Goal: Task Accomplishment & Management: Complete application form

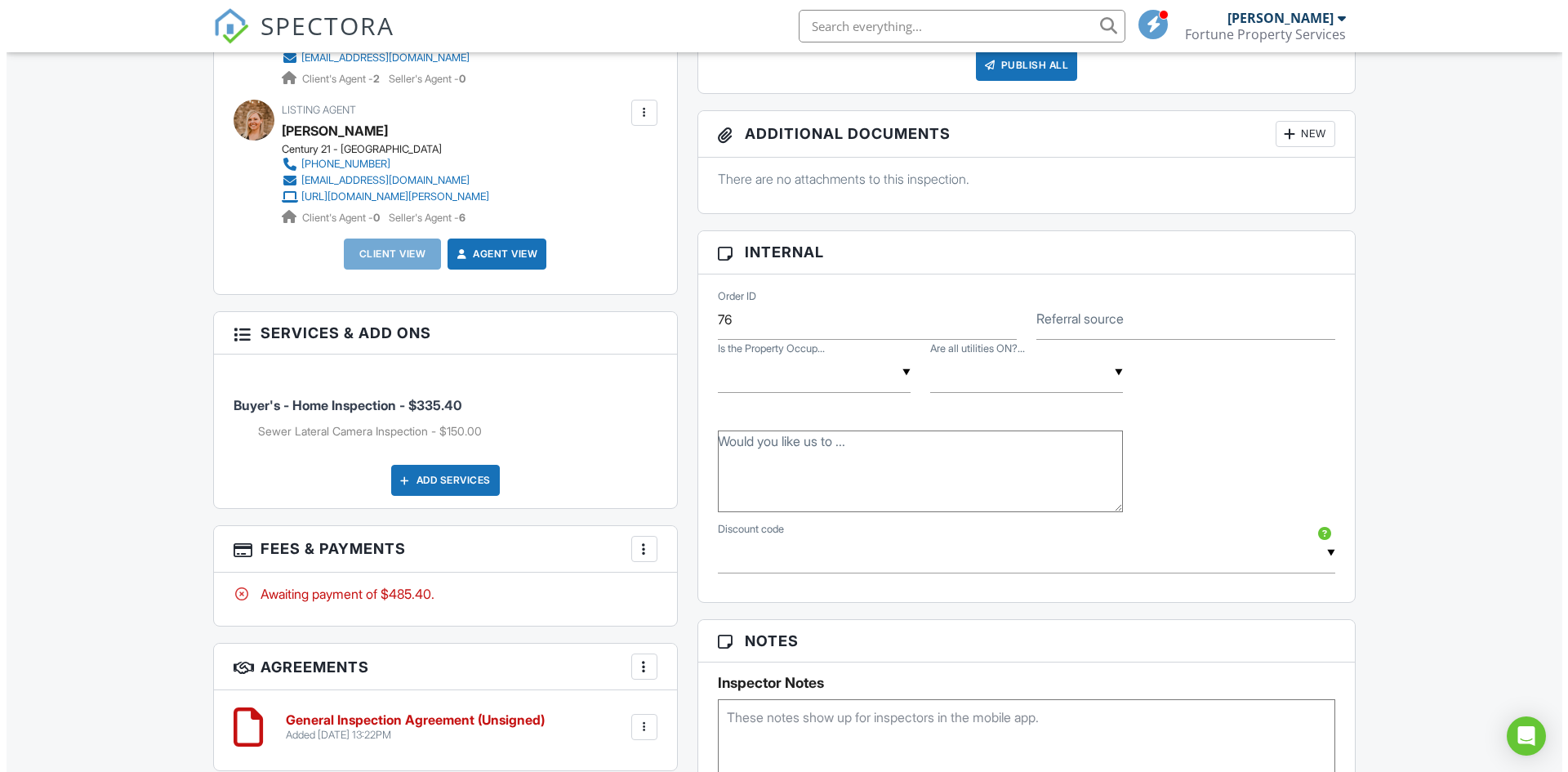
scroll to position [416, 0]
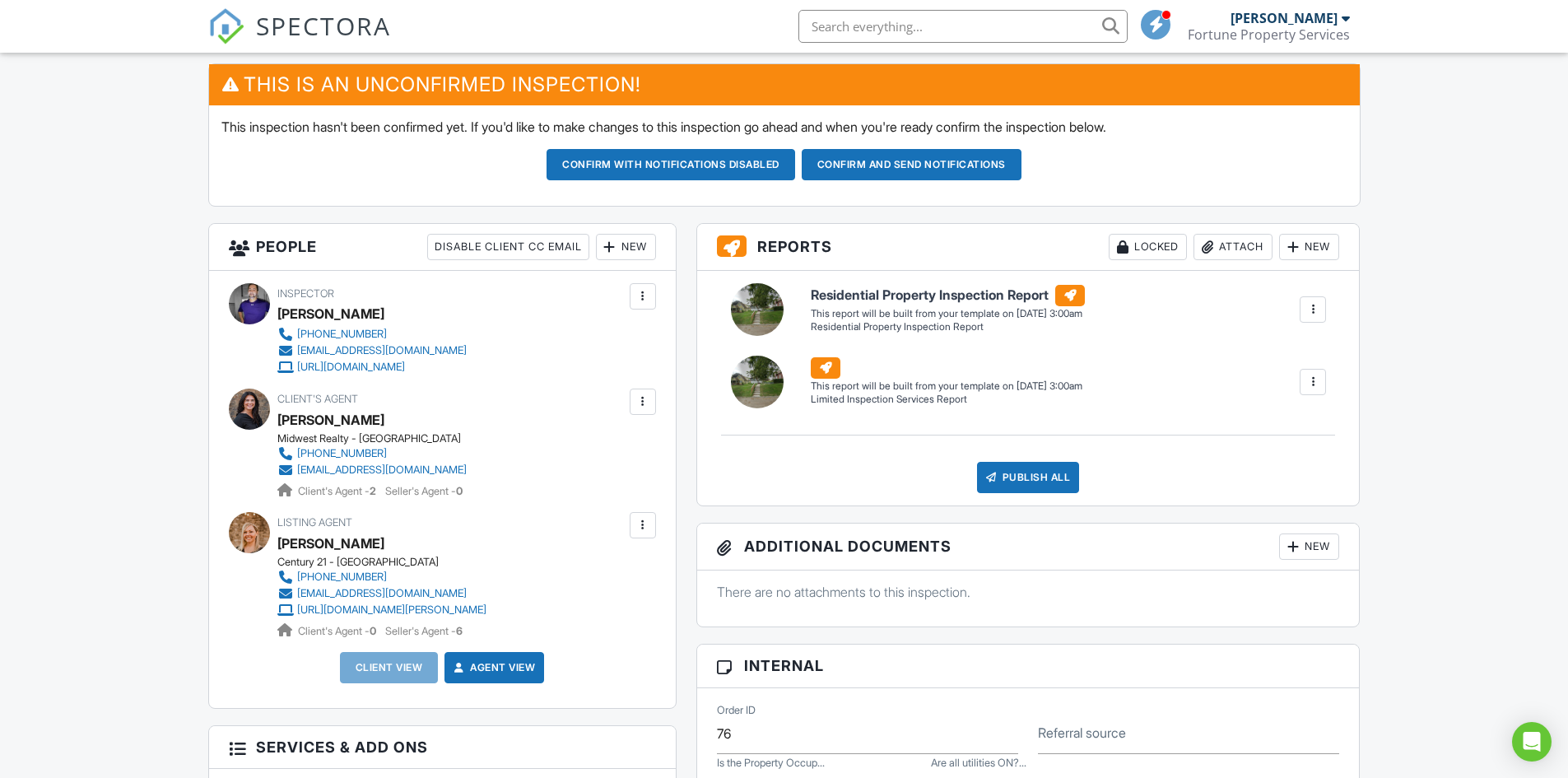
click at [632, 259] on div "New" at bounding box center [625, 247] width 60 height 26
click at [645, 295] on li "Client" at bounding box center [685, 297] width 162 height 41
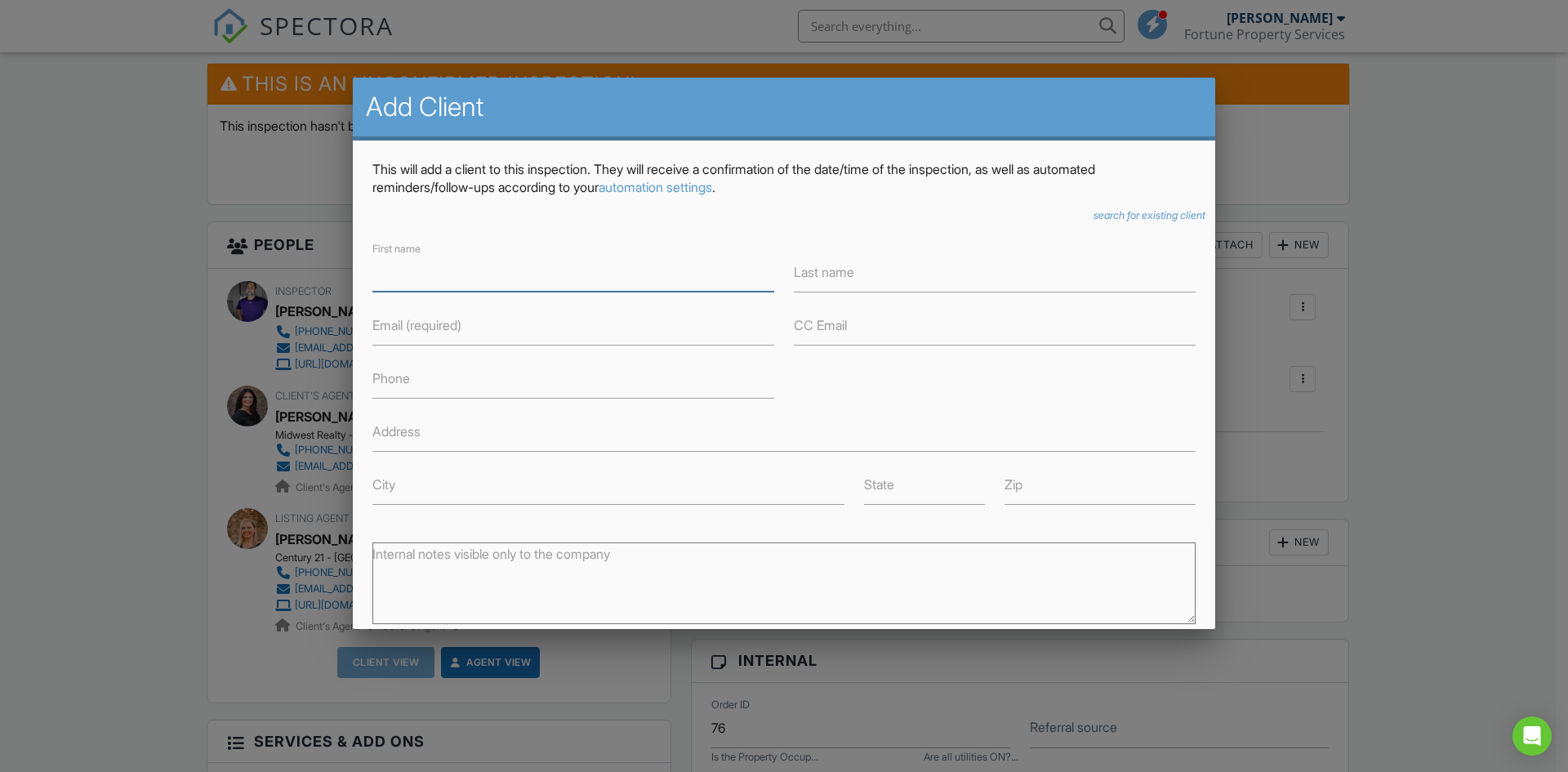
drag, startPoint x: 427, startPoint y: 283, endPoint x: 434, endPoint y: 252, distance: 31.8
click at [427, 283] on input "First name" at bounding box center [573, 271] width 402 height 40
click at [1117, 223] on div "This will add a client to this inspection. They will receive a confirmation of …" at bounding box center [784, 493] width 862 height 706
click at [1112, 208] on div "This will add a client to this inspection. They will receive a confirmation of …" at bounding box center [784, 493] width 862 height 706
click at [1096, 214] on icon "search for existing client" at bounding box center [1149, 215] width 112 height 13
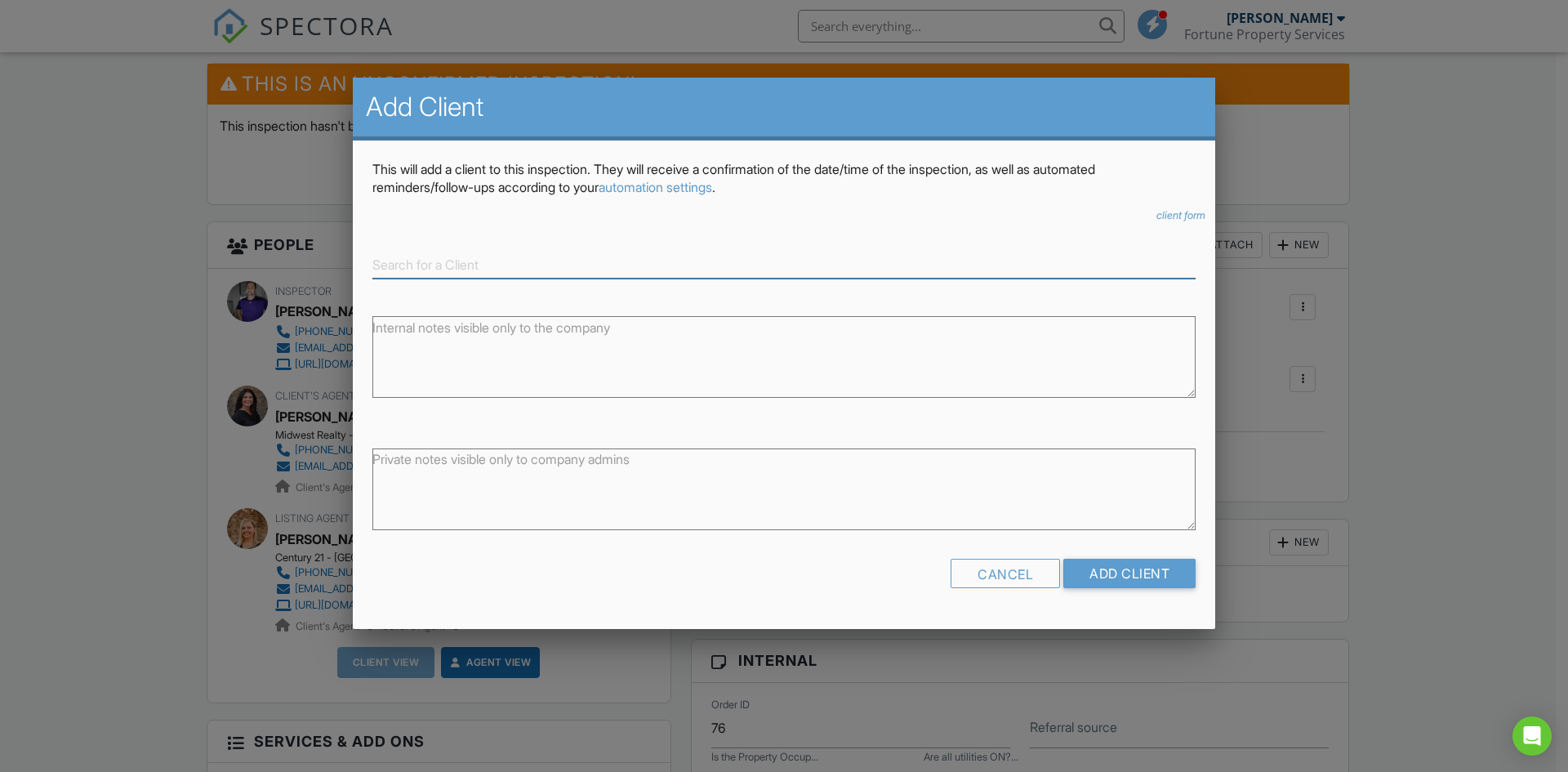
click at [465, 266] on input at bounding box center [784, 265] width 823 height 27
type input "a"
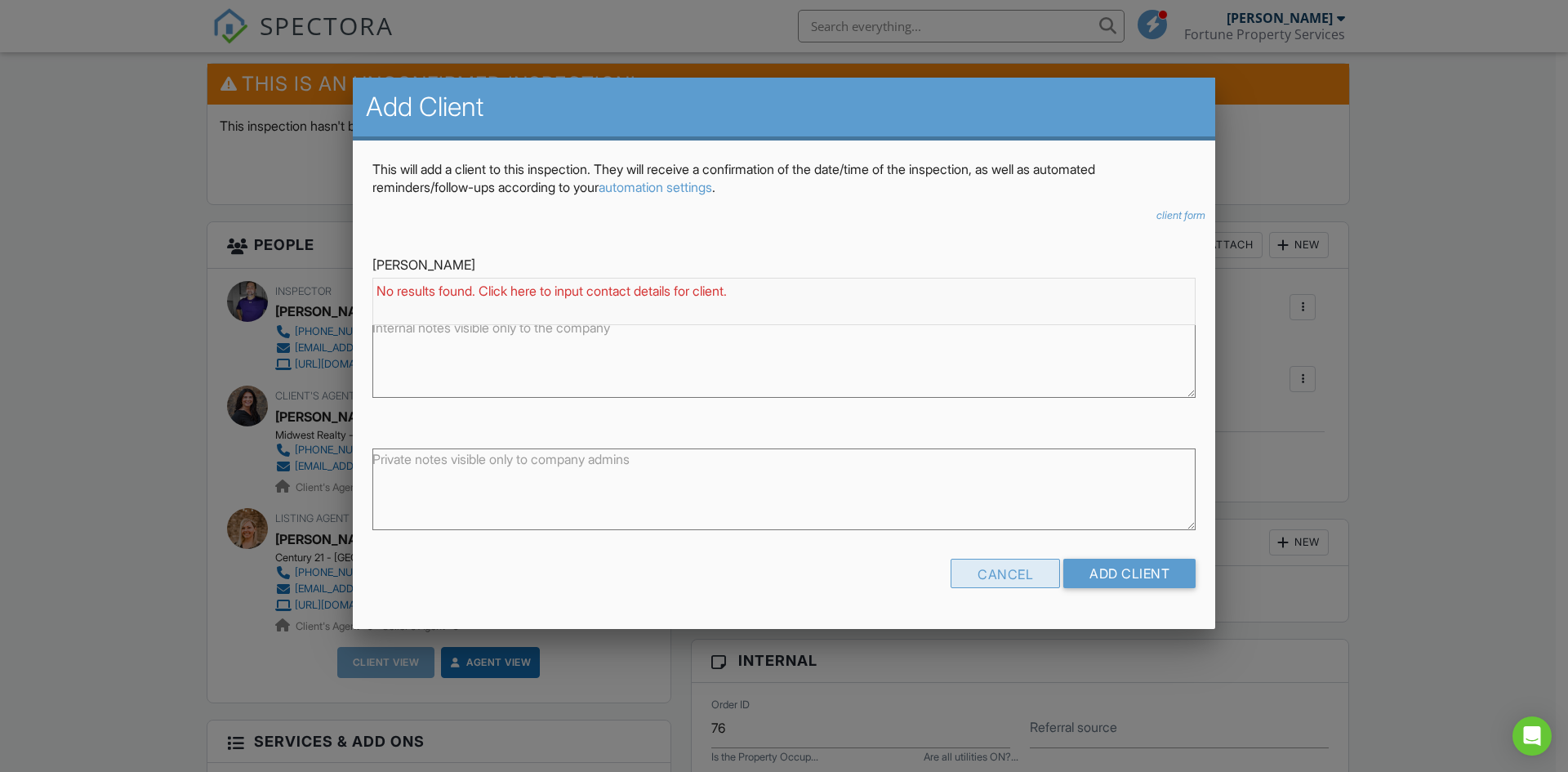
type input "[PERSON_NAME]"
click at [1034, 577] on div "Cancel" at bounding box center [1005, 573] width 110 height 29
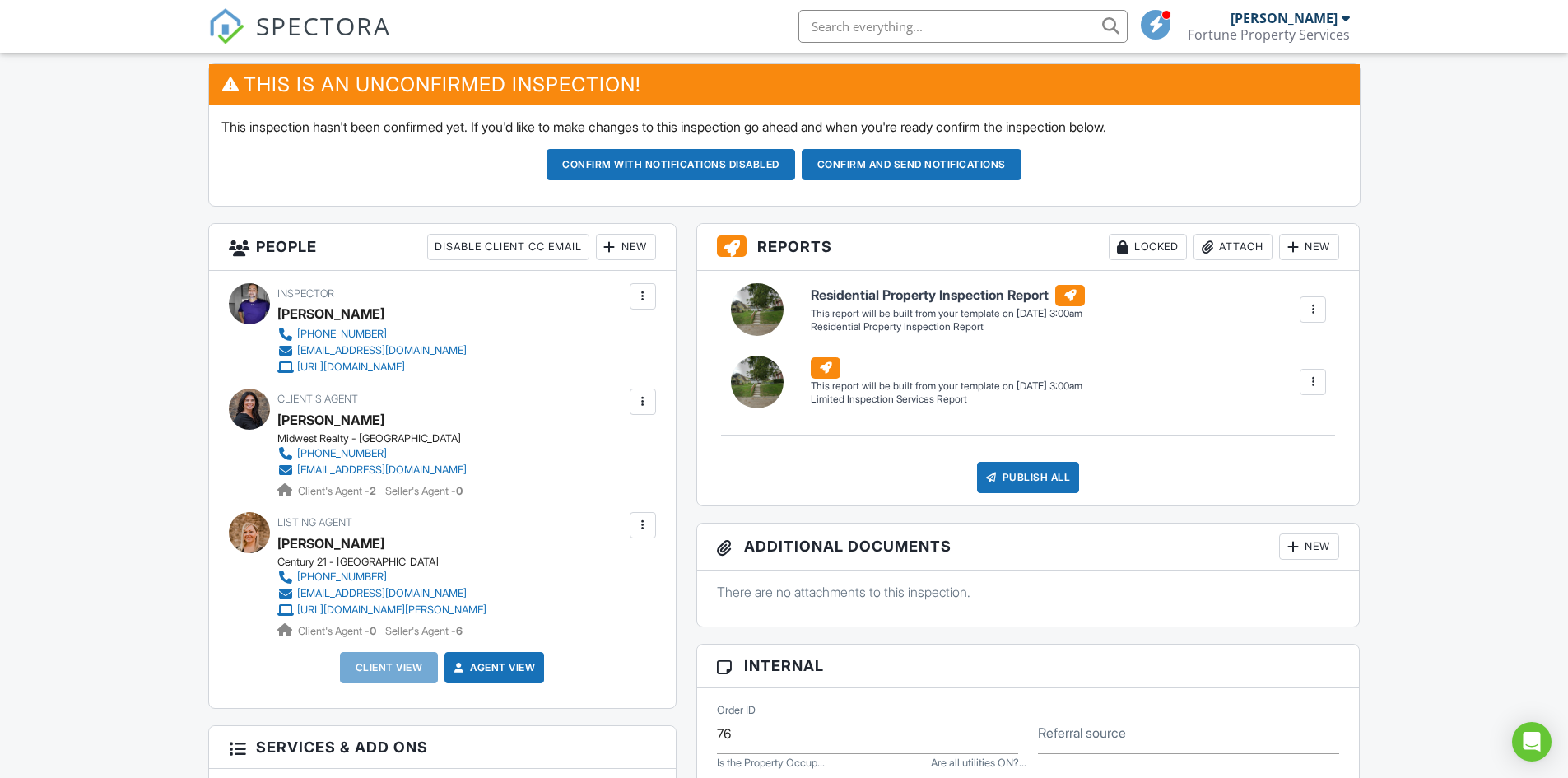
click at [632, 247] on div "New" at bounding box center [625, 247] width 60 height 26
click at [645, 293] on li "Client" at bounding box center [685, 297] width 162 height 41
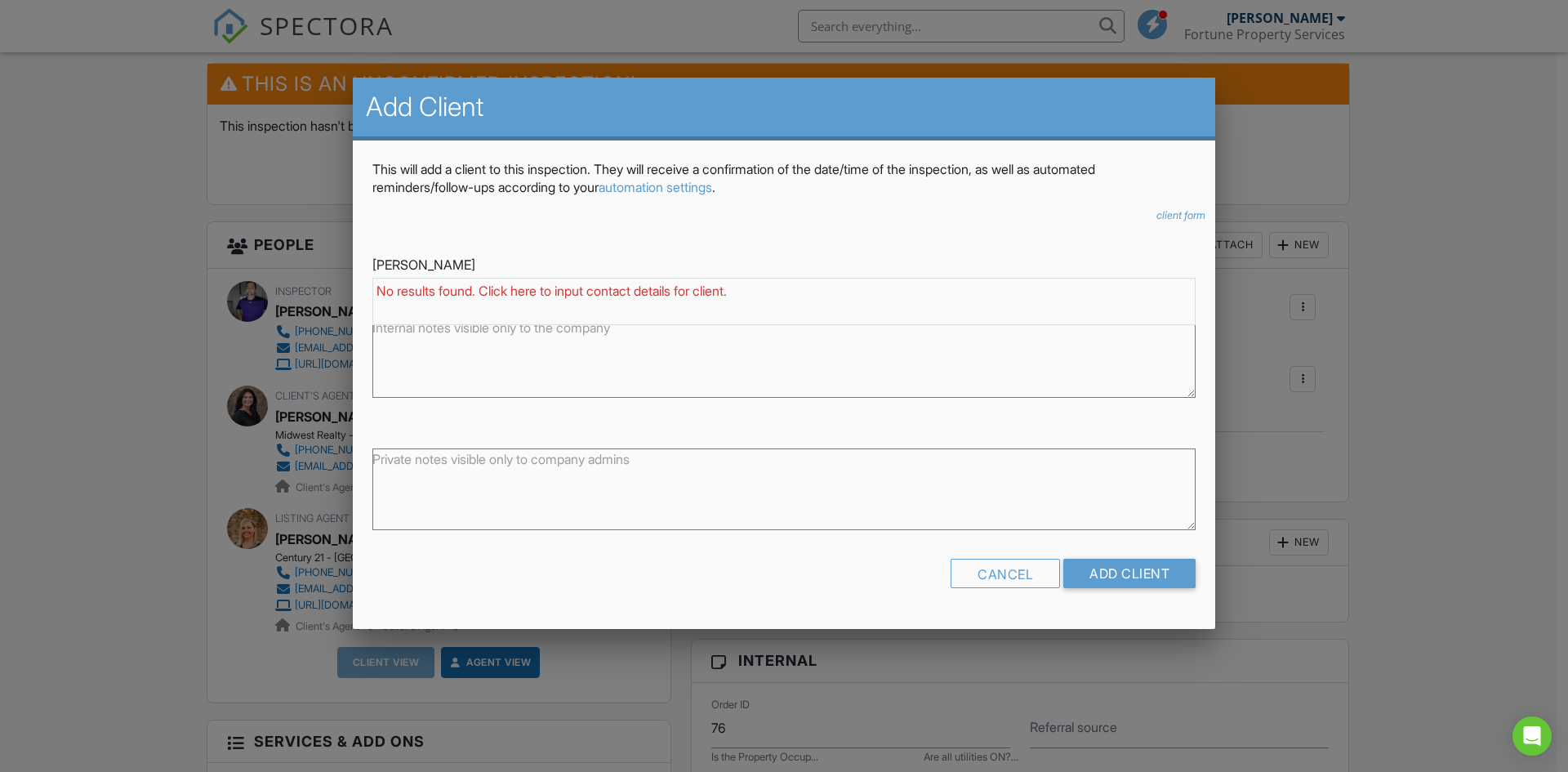
click at [1184, 211] on icon "client form" at bounding box center [1181, 215] width 49 height 13
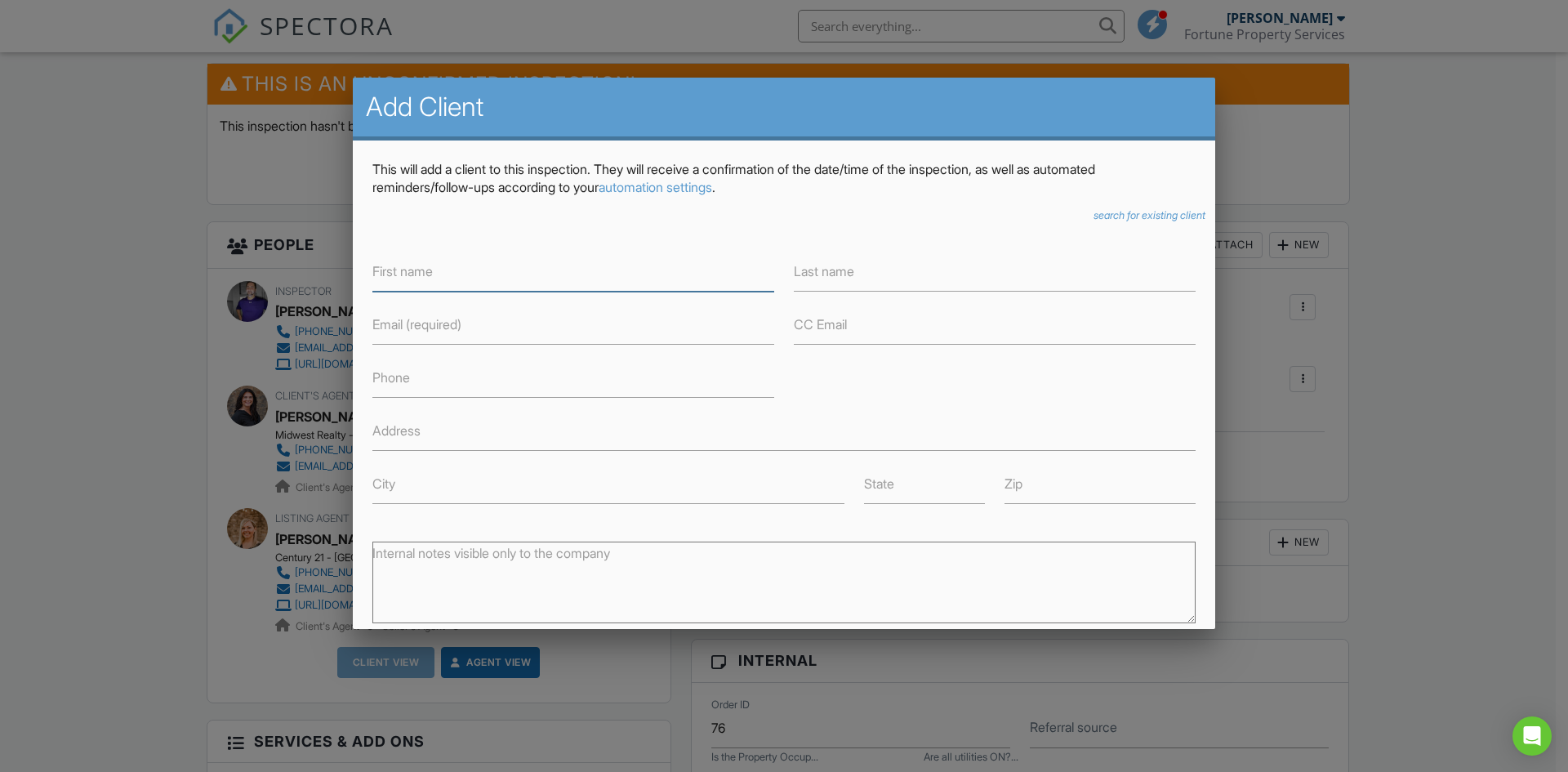
click at [490, 276] on input "First name" at bounding box center [573, 271] width 402 height 40
type input "[PERSON_NAME]"
type input "A"
type input "Yavez"
click at [373, 386] on label "Phone" at bounding box center [390, 377] width 38 height 18
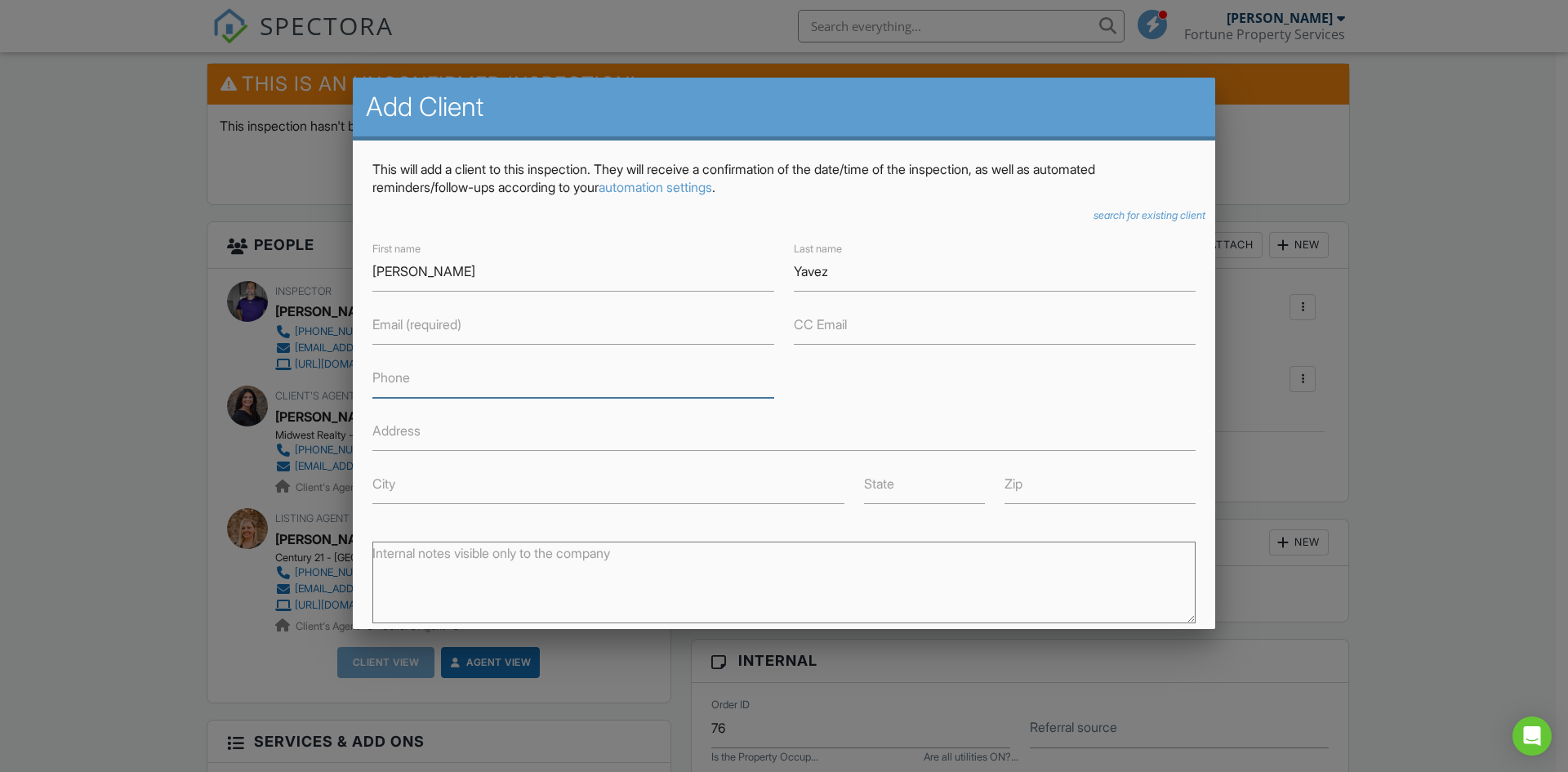
click at [373, 386] on input "Phone" at bounding box center [573, 377] width 402 height 40
type input "[PHONE_NUMBER]"
click at [987, 394] on div "First name Tommy Last name Yavez Email (required) CC Email Phone 210-984-5336 A…" at bounding box center [784, 371] width 843 height 265
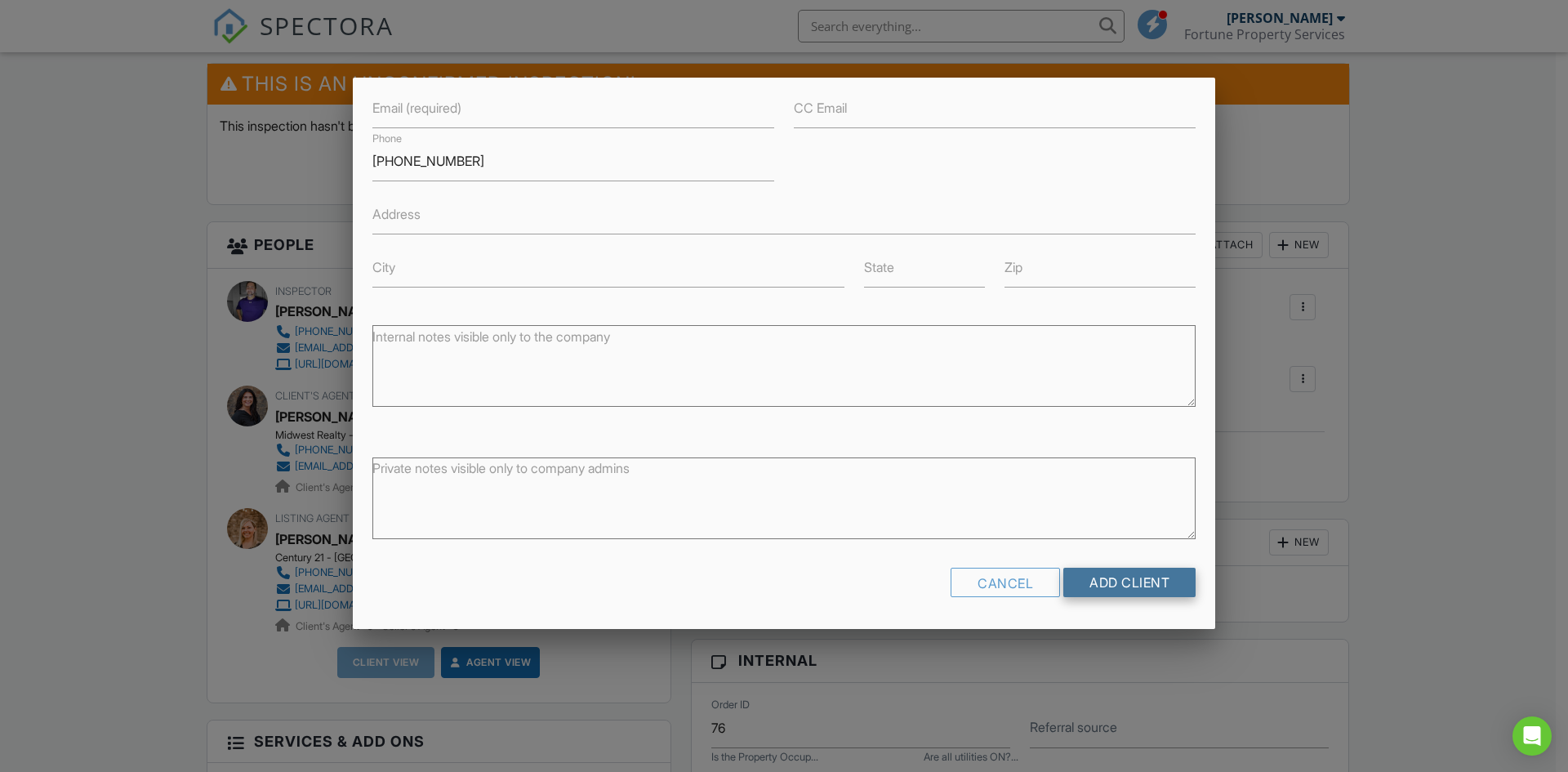
click at [1153, 576] on input "Add Client" at bounding box center [1129, 582] width 132 height 29
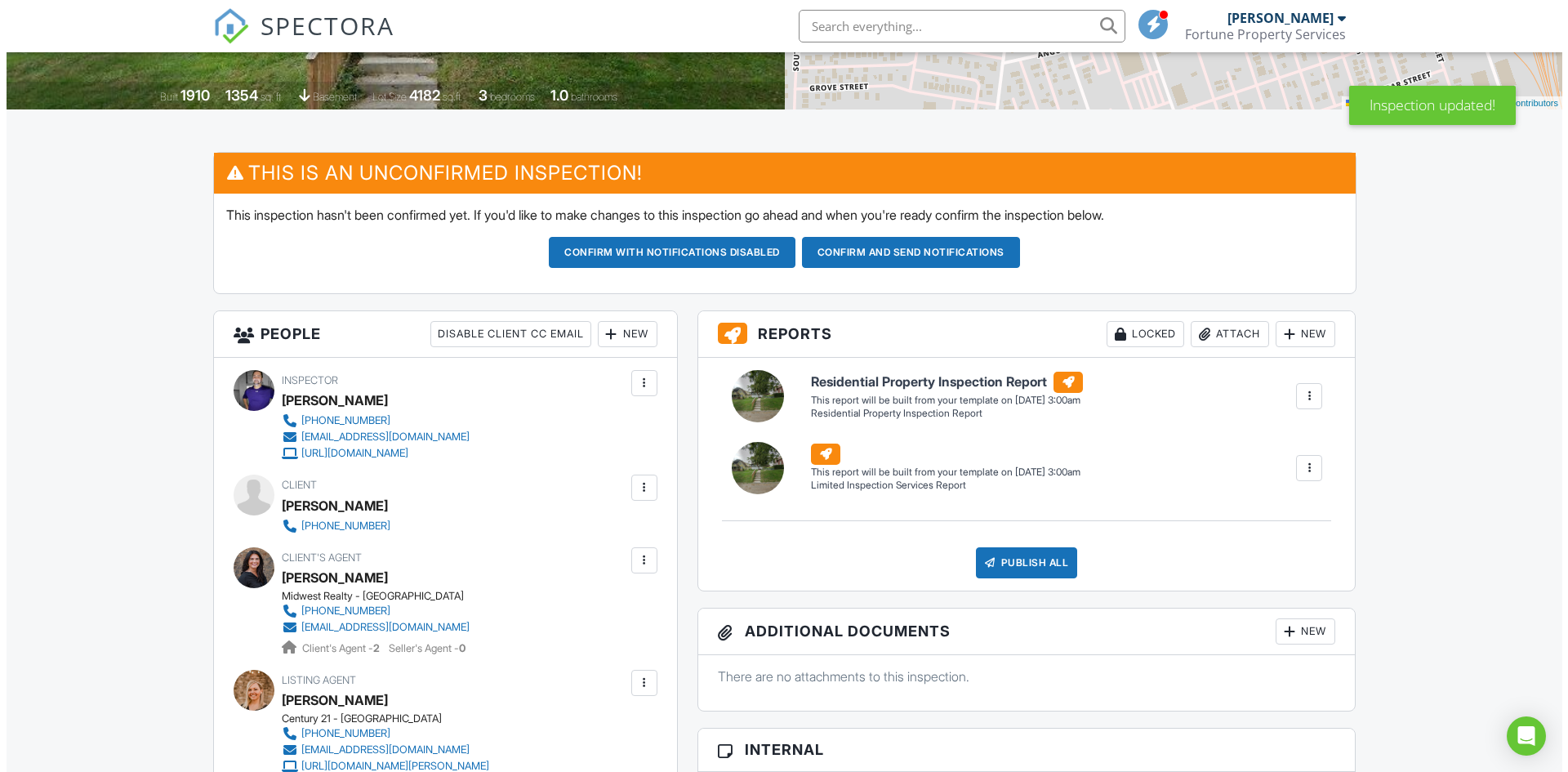
scroll to position [409, 0]
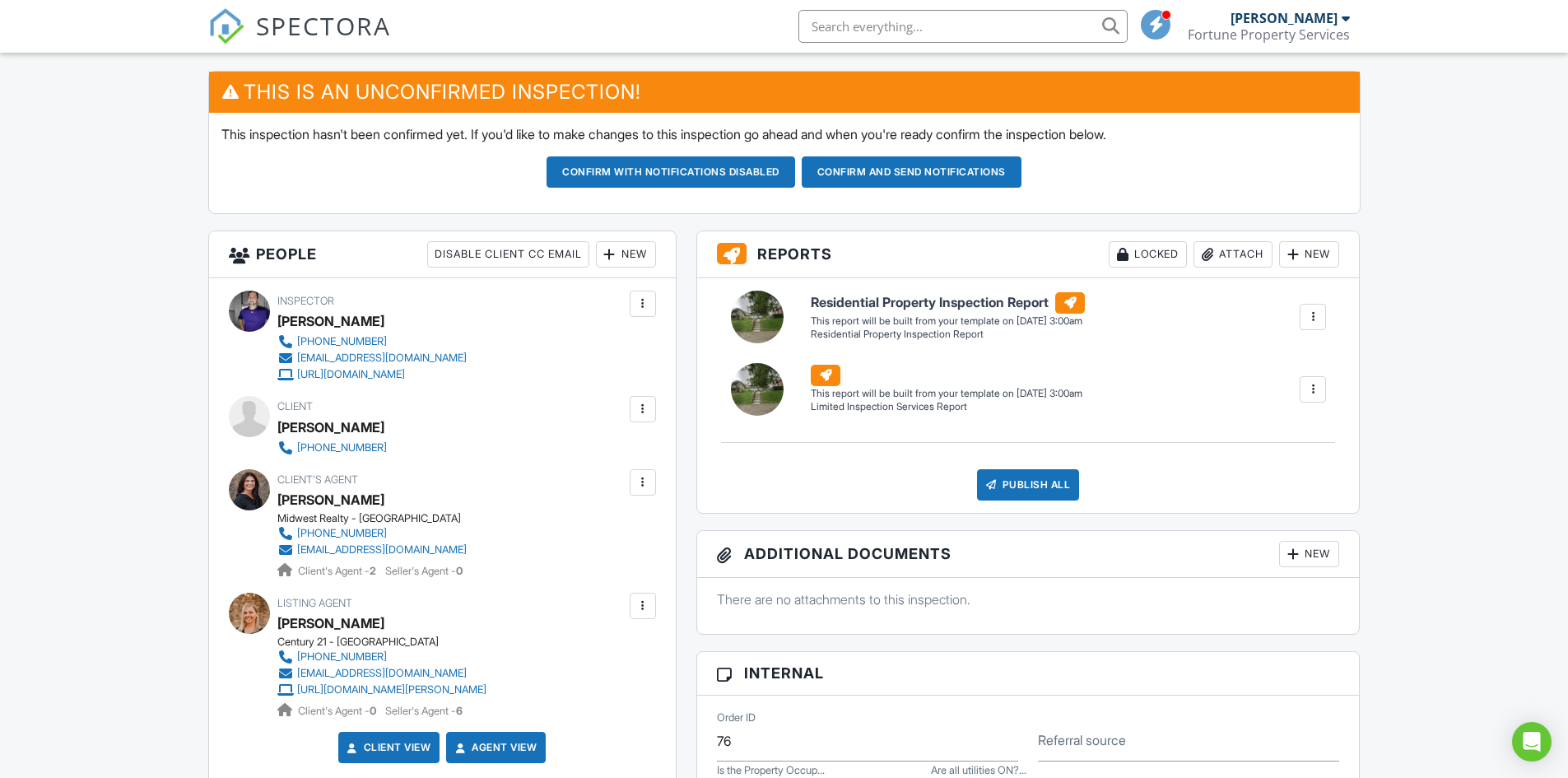
click at [1310, 383] on div at bounding box center [1313, 389] width 17 height 17
click at [1295, 481] on div "Delete" at bounding box center [1282, 478] width 34 height 19
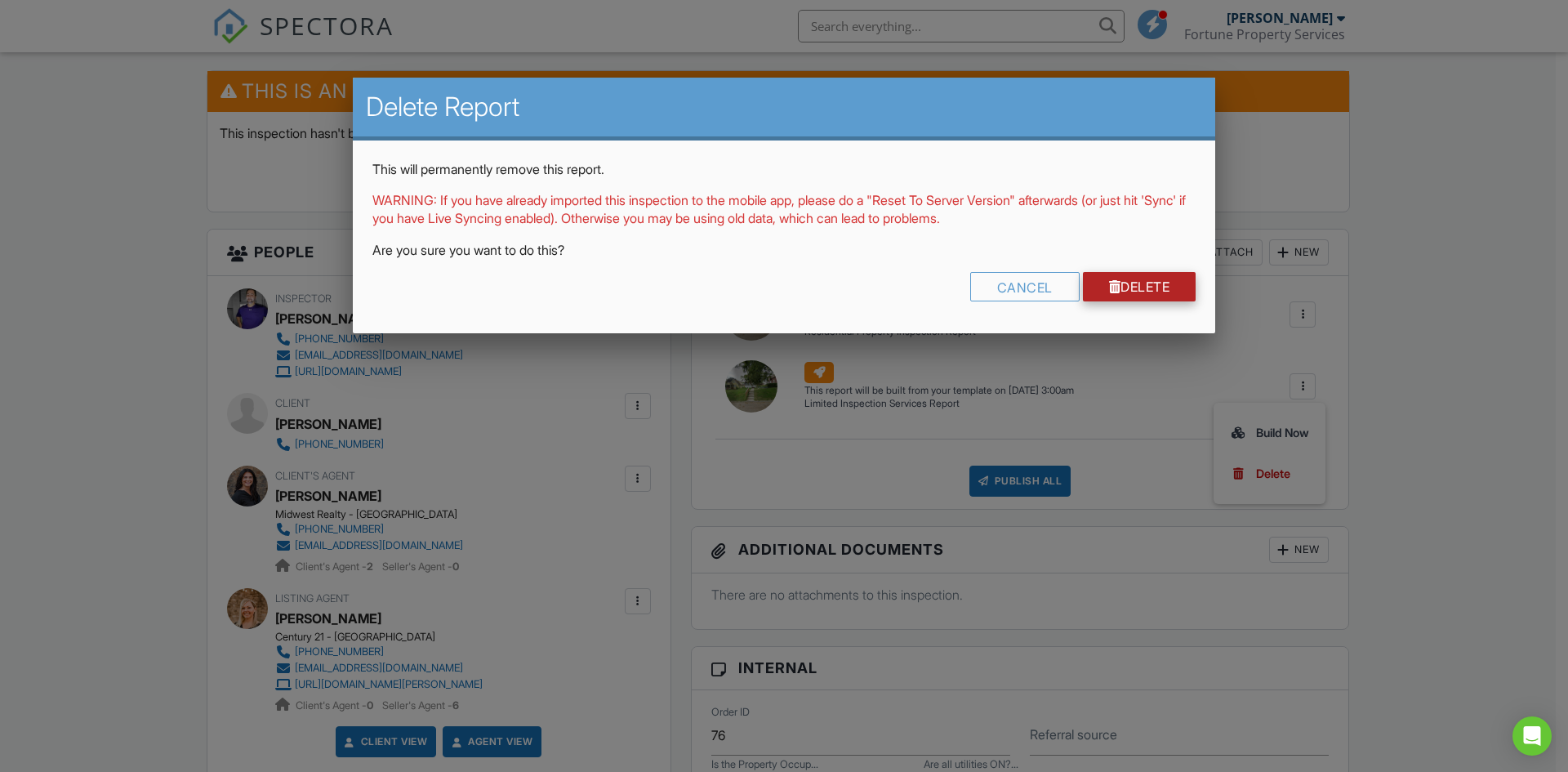
click at [1137, 293] on link "Delete" at bounding box center [1139, 286] width 114 height 29
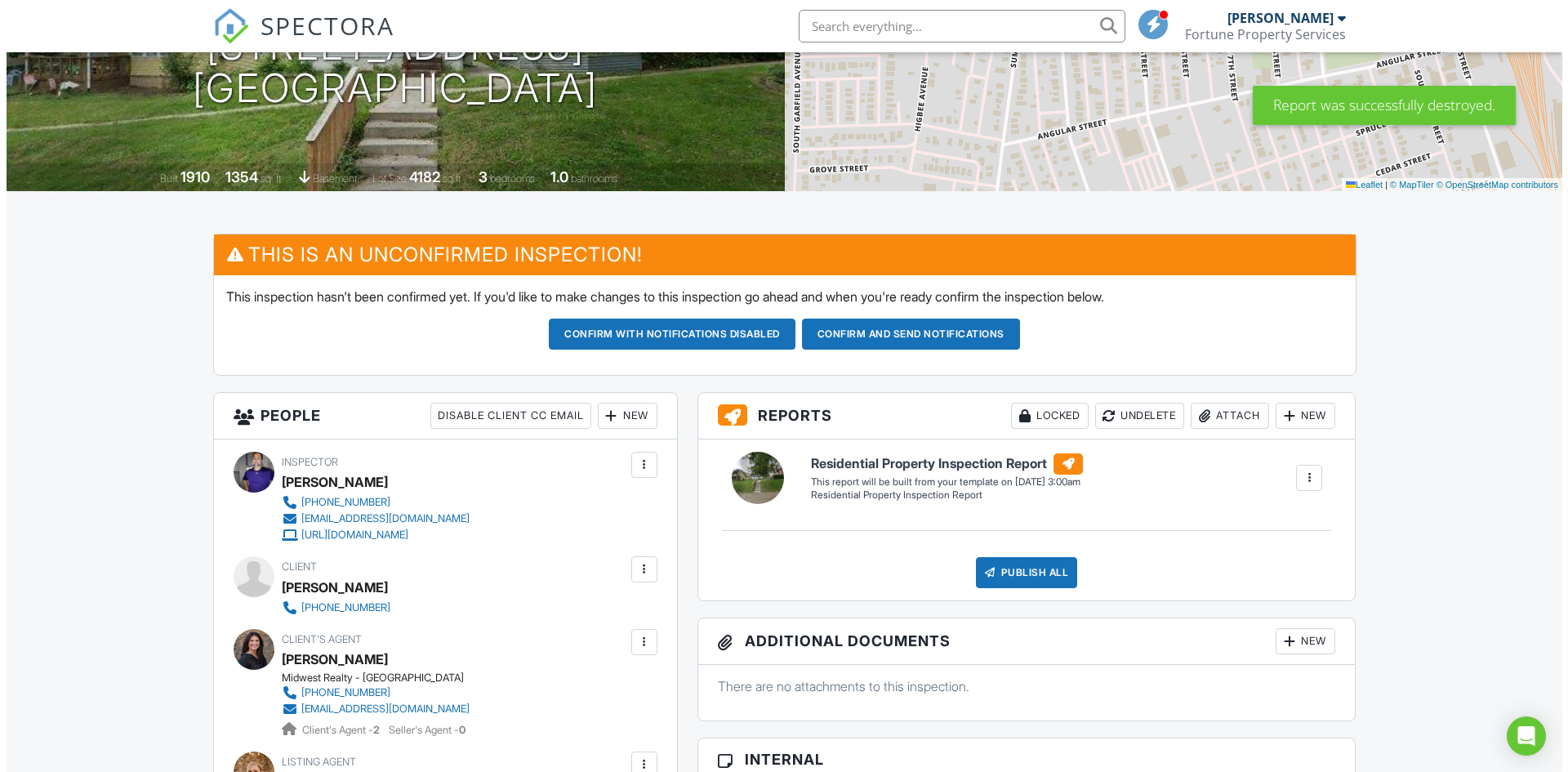
scroll to position [326, 0]
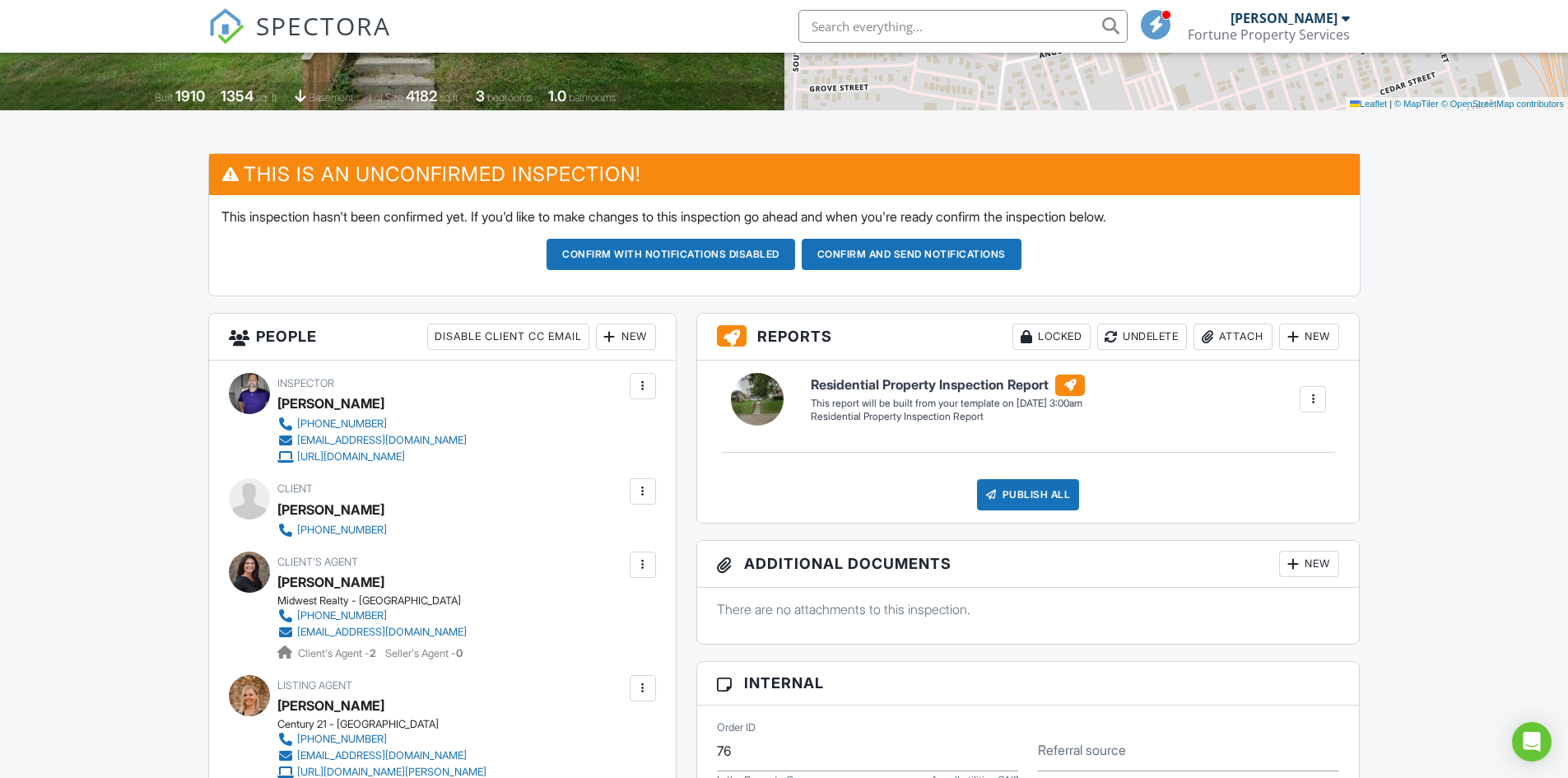
click at [633, 489] on div at bounding box center [642, 491] width 26 height 26
click at [576, 537] on li "Edit" at bounding box center [557, 541] width 177 height 41
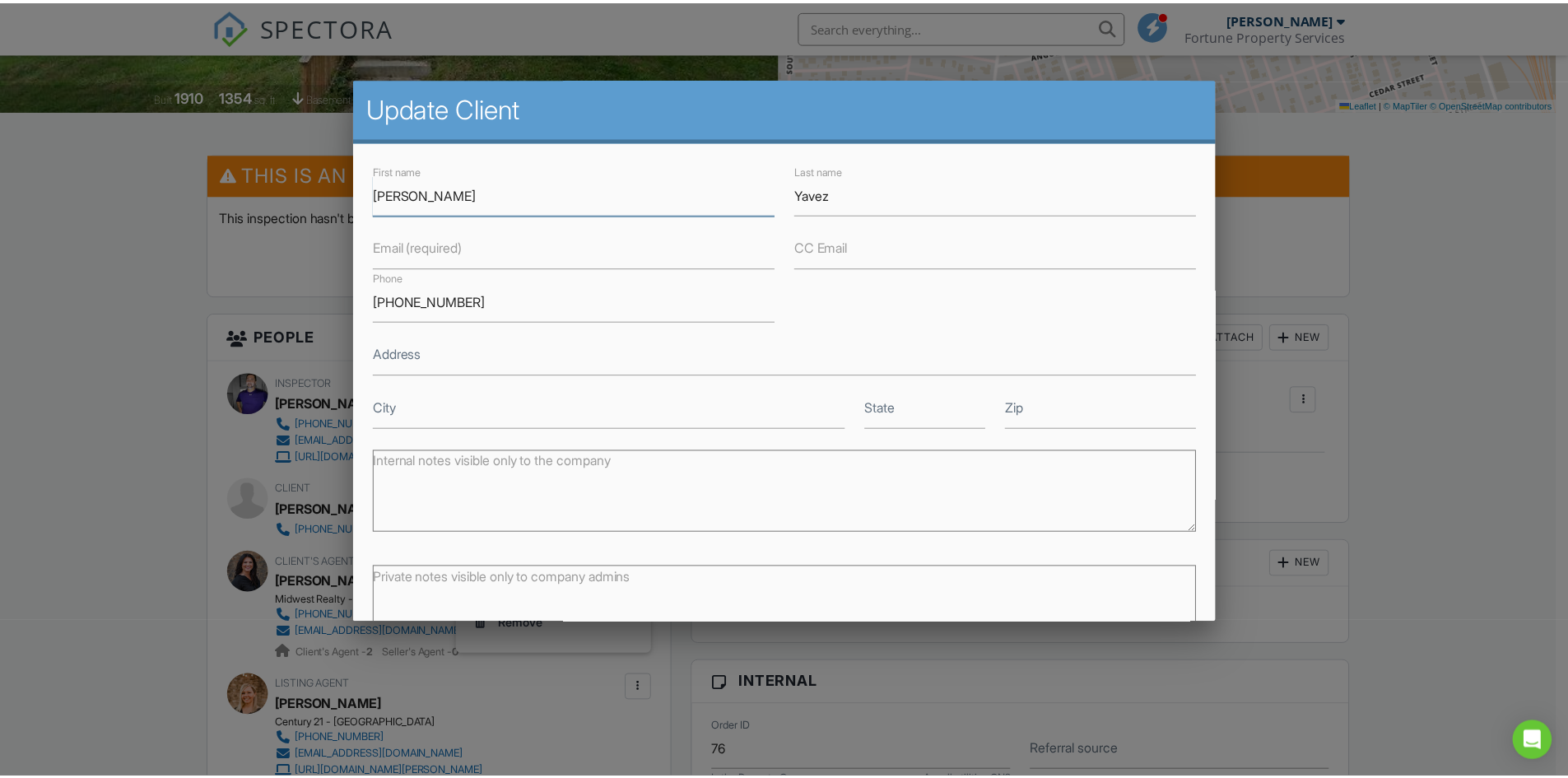
scroll to position [101, 0]
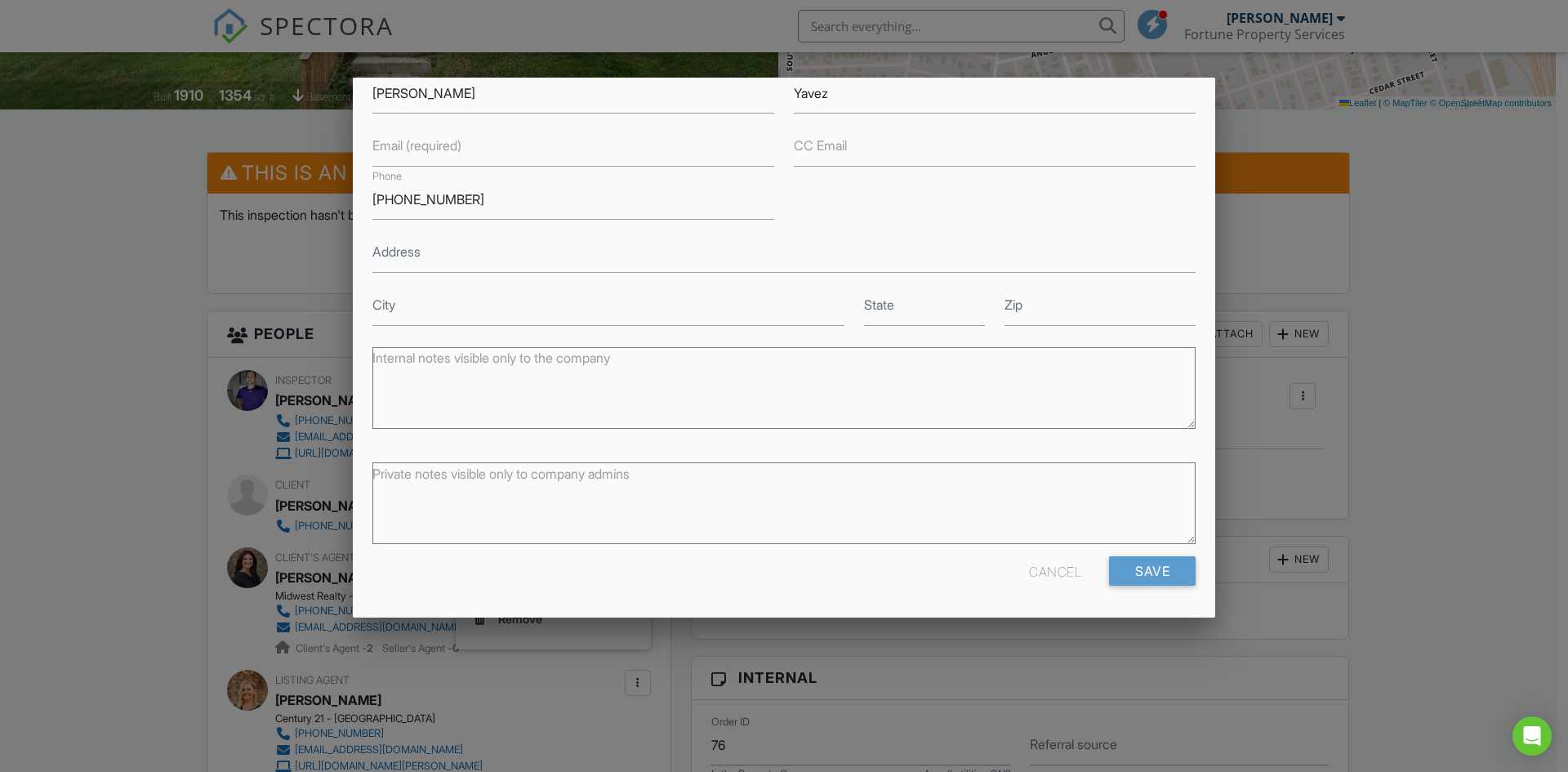
click at [1051, 566] on div "Cancel" at bounding box center [1055, 571] width 52 height 29
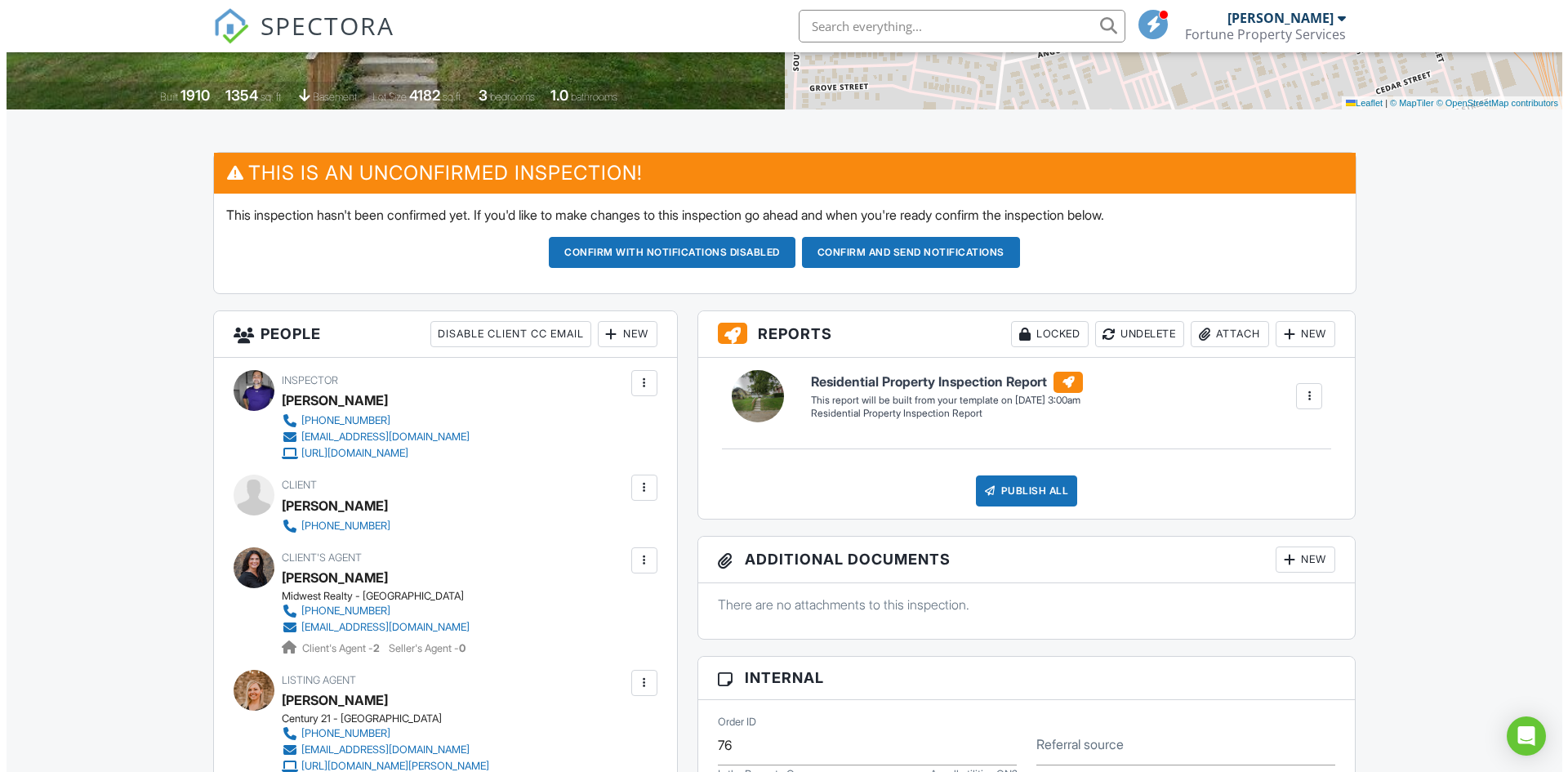
scroll to position [245, 0]
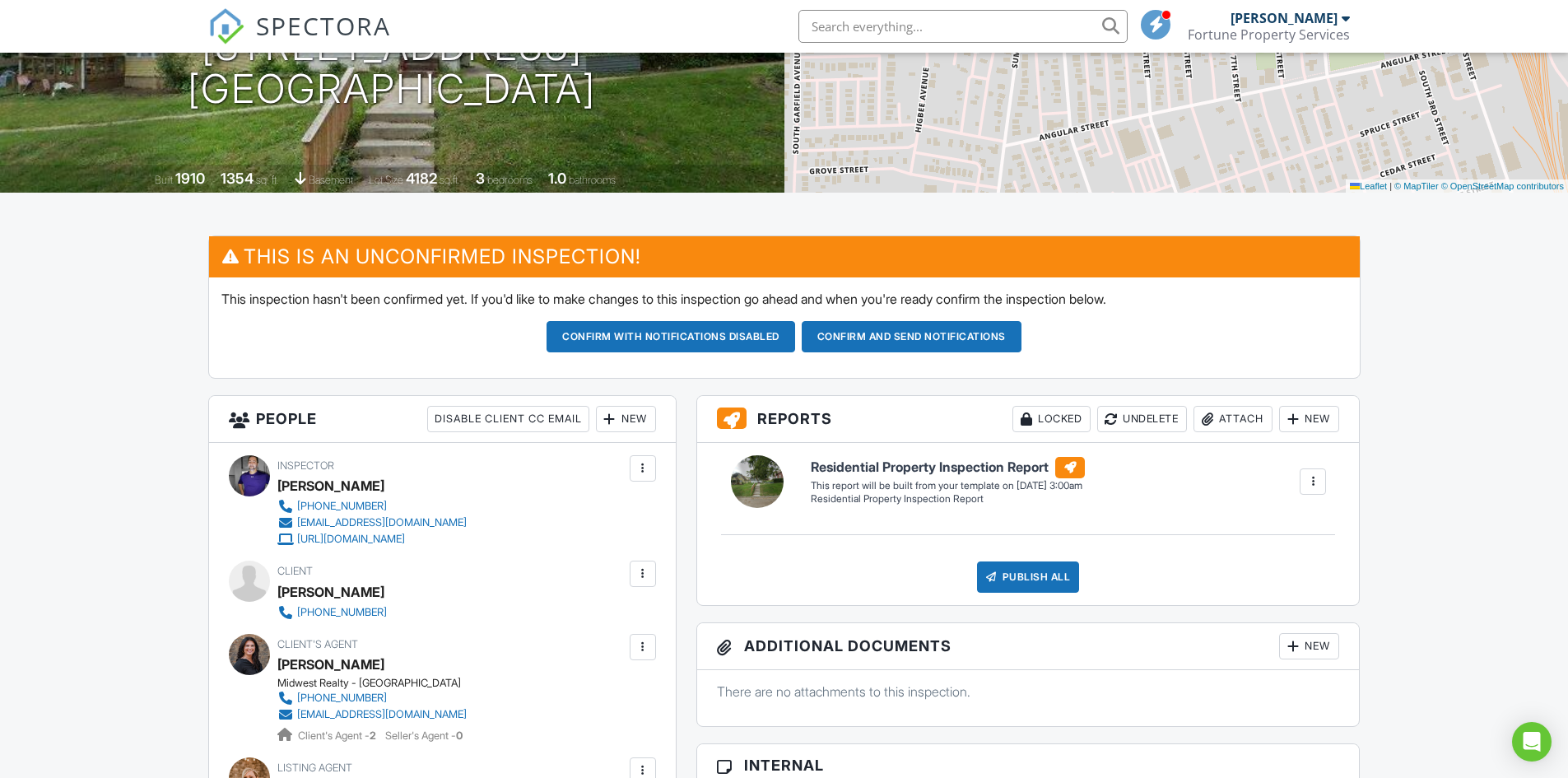
click at [644, 572] on div at bounding box center [642, 573] width 17 height 17
click at [589, 631] on li "Edit" at bounding box center [557, 623] width 177 height 41
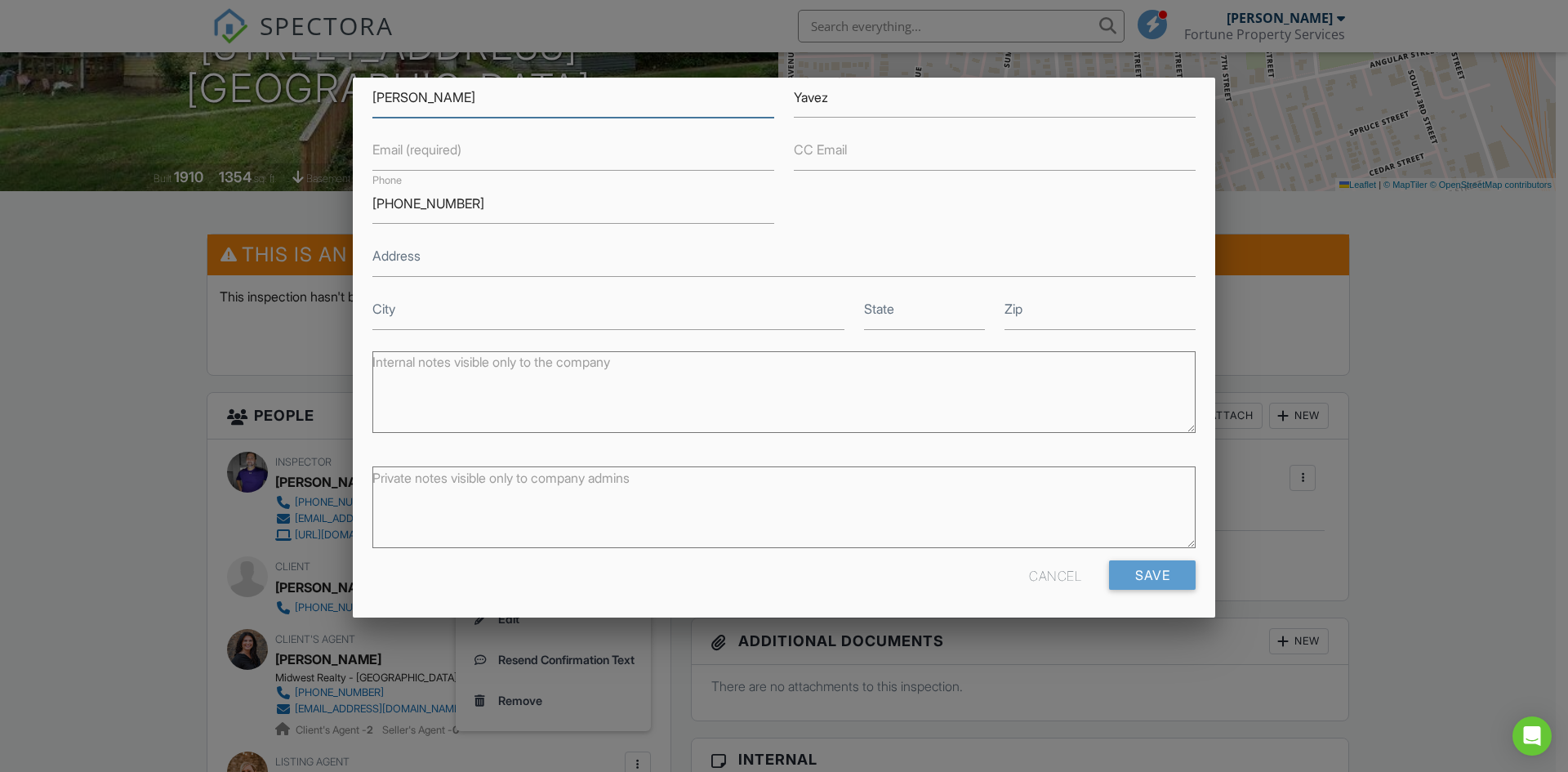
scroll to position [0, 0]
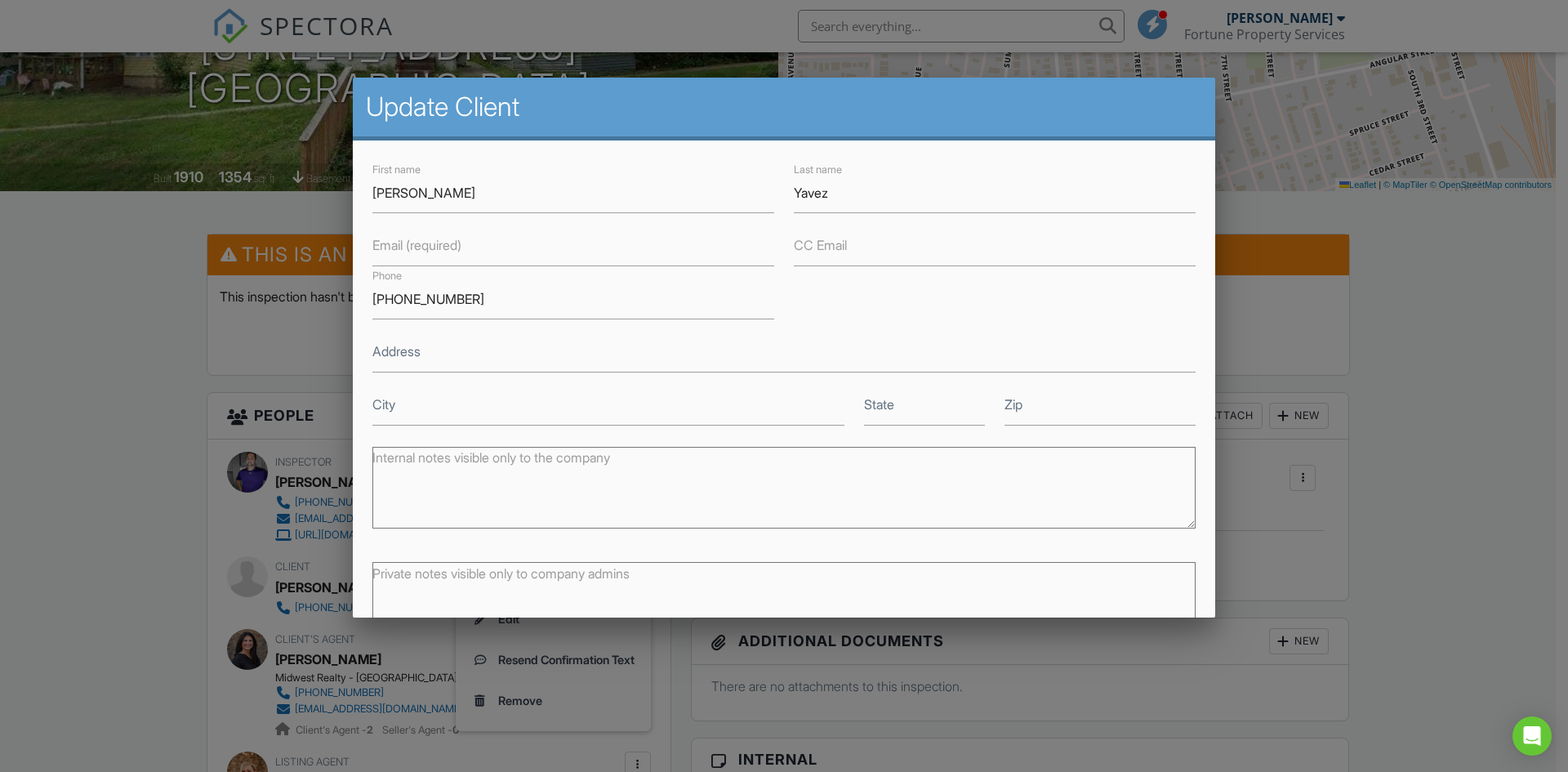
click at [455, 241] on label "Email (required)" at bounding box center [417, 245] width 89 height 18
click at [455, 241] on input "Email (required)" at bounding box center [573, 246] width 402 height 40
type input "tom_Yanez"
click at [810, 197] on input "Yavez" at bounding box center [994, 192] width 402 height 40
type input "[PERSON_NAME]"
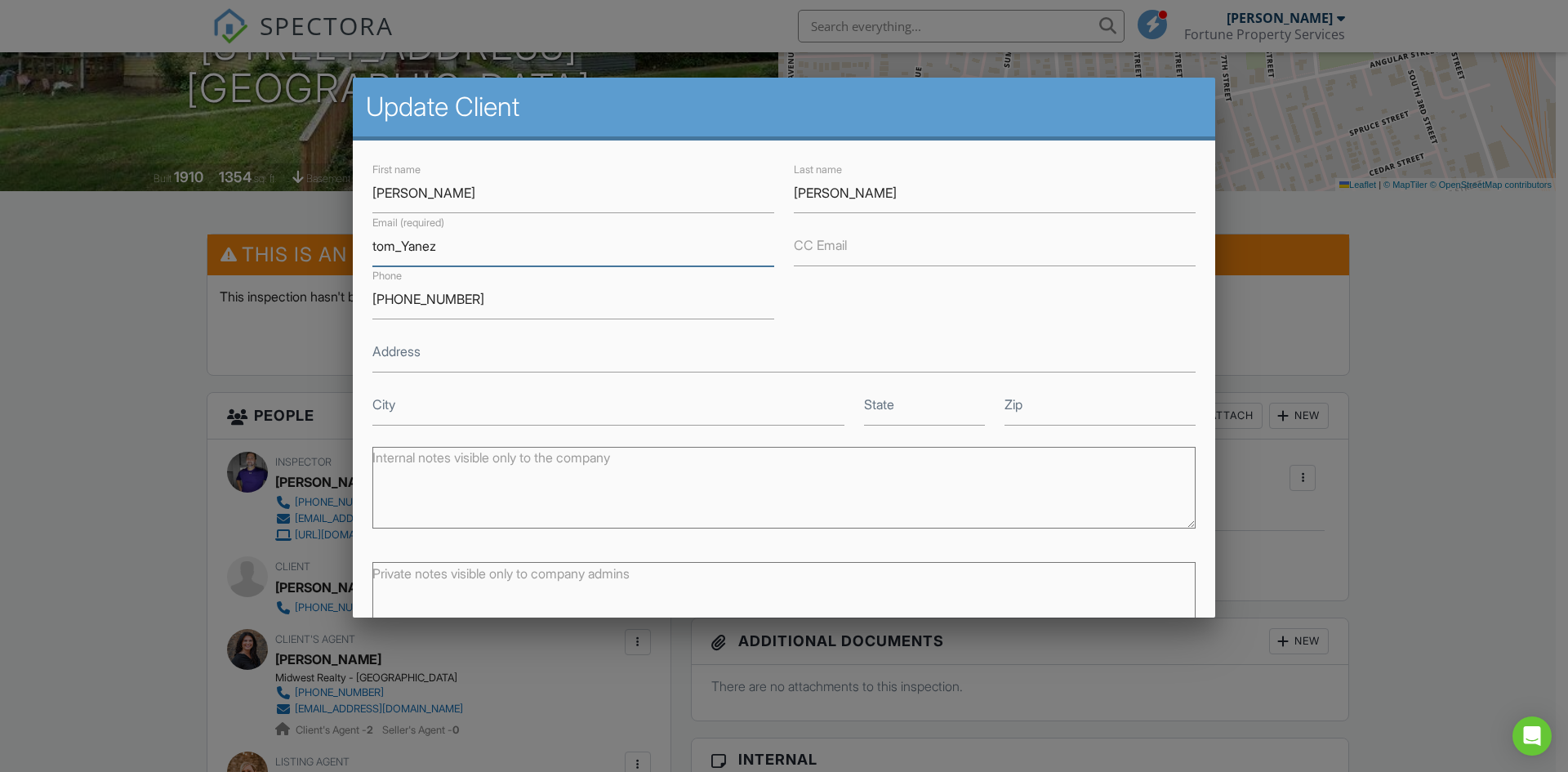
click at [647, 259] on input "tom_Yanez" at bounding box center [573, 246] width 402 height 40
click at [407, 254] on input "tom_Yanez@yahoo.com" at bounding box center [573, 246] width 402 height 40
type input "[EMAIL_ADDRESS][DOMAIN_NAME]"
click at [895, 256] on input "CC Email" at bounding box center [994, 246] width 402 height 40
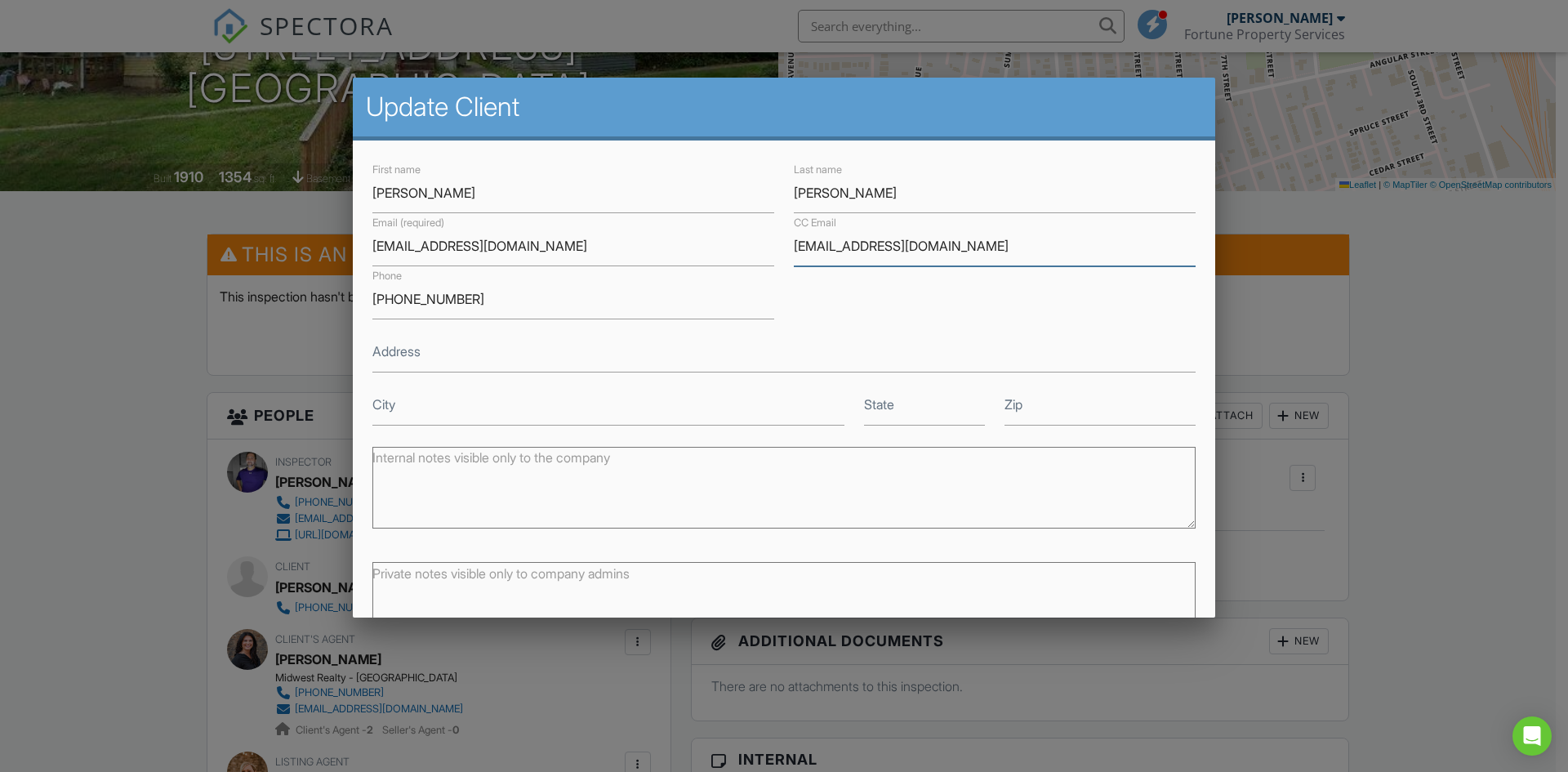
scroll to position [100, 0]
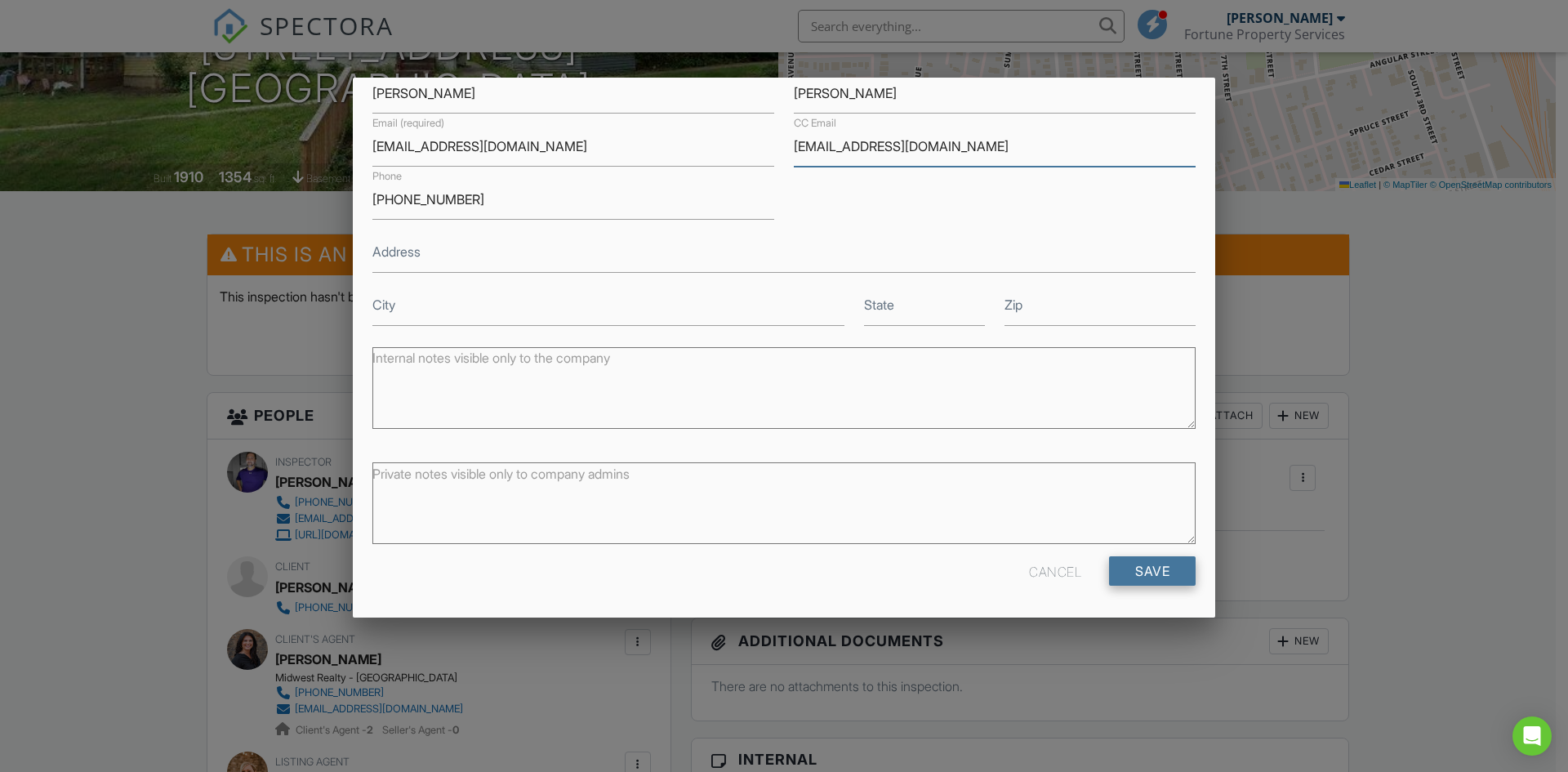
type input "[EMAIL_ADDRESS][DOMAIN_NAME]"
click at [1127, 564] on input "Save" at bounding box center [1151, 571] width 86 height 29
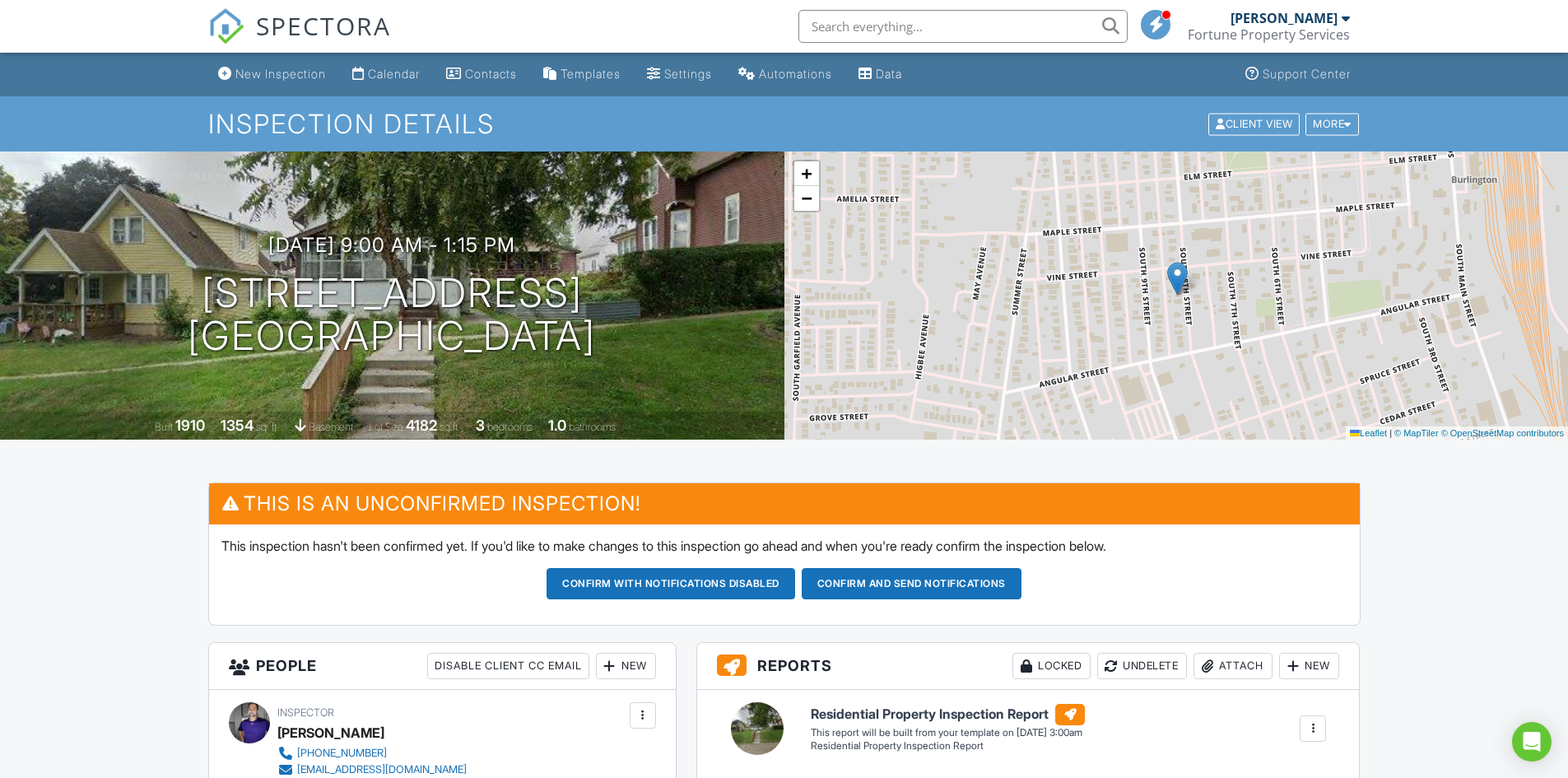
scroll to position [329, 0]
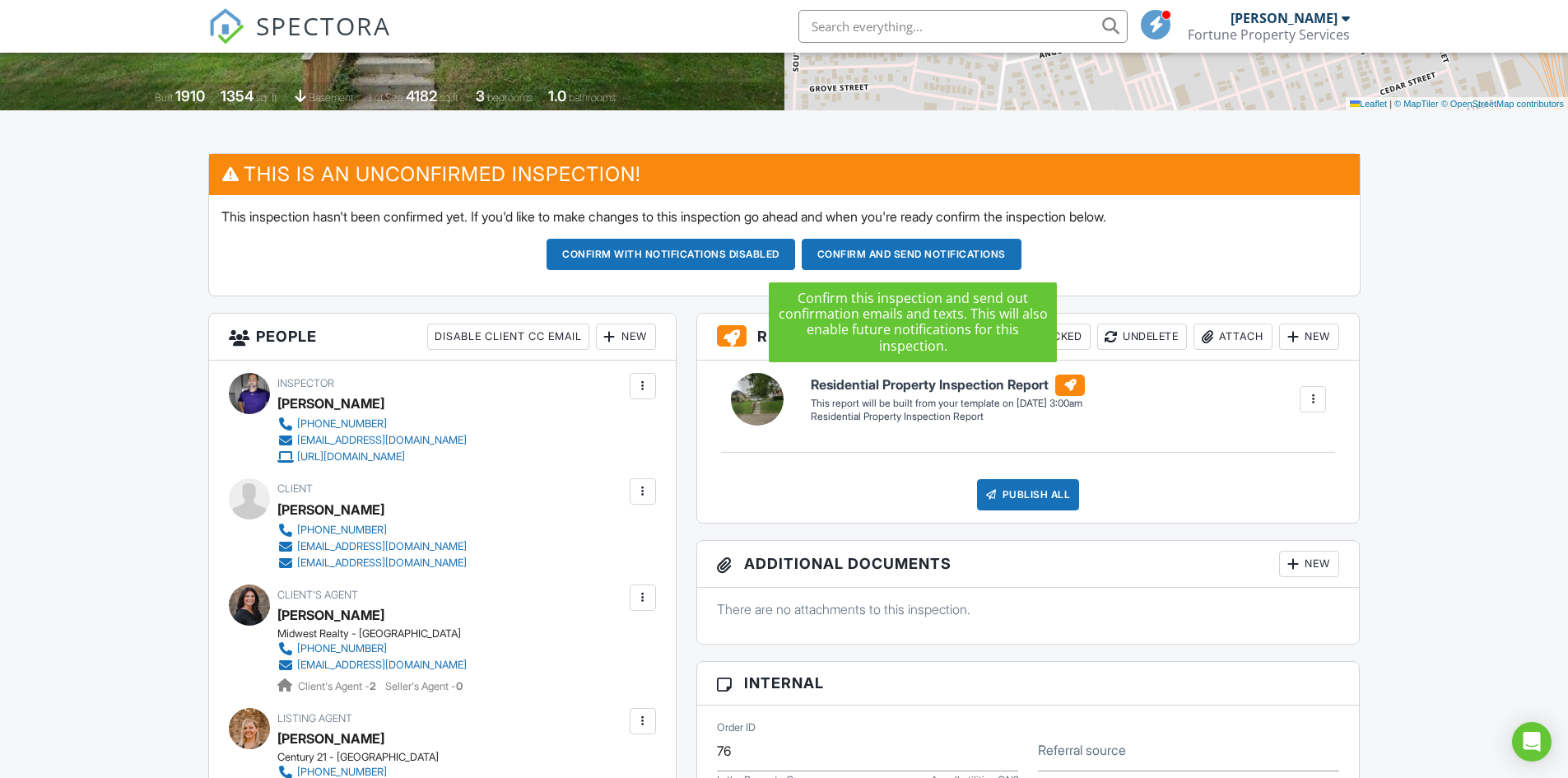
click at [795, 250] on button "Confirm and send notifications" at bounding box center [670, 254] width 249 height 31
